Goal: Task Accomplishment & Management: Use online tool/utility

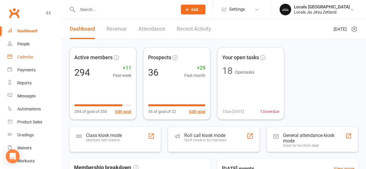
click at [19, 55] on div "Calendar" at bounding box center [25, 57] width 16 height 5
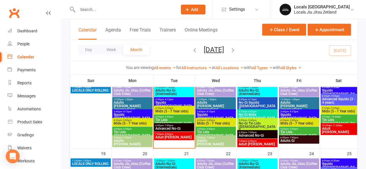
scroll to position [194, 0]
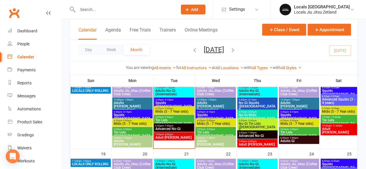
click at [166, 92] on span "Adults No-Gi (Intermediate)" at bounding box center [174, 92] width 38 height 7
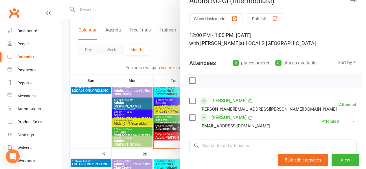
scroll to position [11, 0]
click at [162, 100] on div at bounding box center [213, 84] width 305 height 169
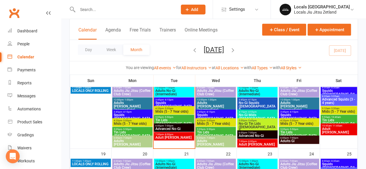
click at [162, 100] on span "3:45pm - 4:15pm" at bounding box center [174, 100] width 38 height 3
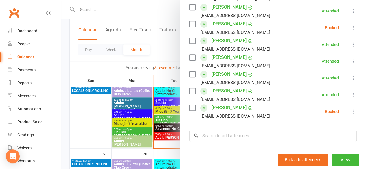
scroll to position [173, 0]
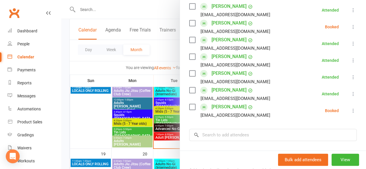
click at [161, 118] on div at bounding box center [213, 84] width 305 height 169
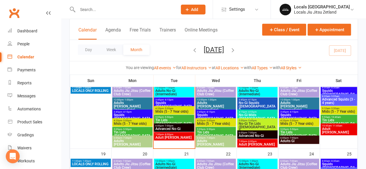
click at [162, 109] on span "4:20pm - 5:00pm" at bounding box center [174, 108] width 38 height 3
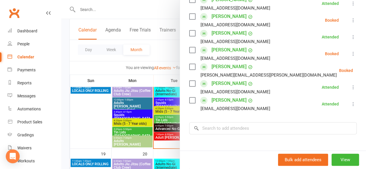
scroll to position [230, 0]
click at [365, 74] on icon at bounding box center [368, 71] width 6 height 6
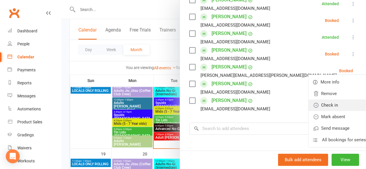
click at [327, 111] on link "Check in" at bounding box center [339, 106] width 62 height 12
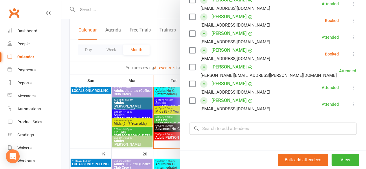
click at [350, 57] on icon at bounding box center [353, 54] width 6 height 6
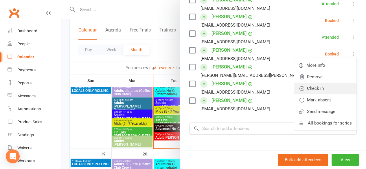
click at [323, 93] on link "Check in" at bounding box center [325, 89] width 62 height 12
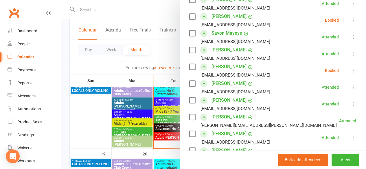
scroll to position [179, 0]
click at [350, 70] on icon at bounding box center [353, 71] width 6 height 6
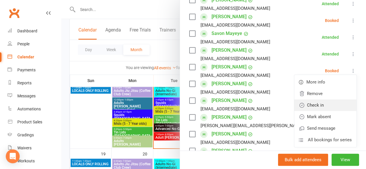
click at [326, 105] on link "Check in" at bounding box center [325, 106] width 62 height 12
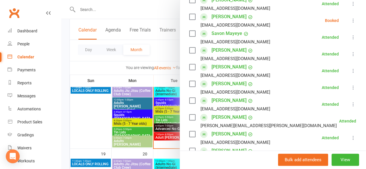
click at [350, 23] on icon at bounding box center [353, 21] width 6 height 6
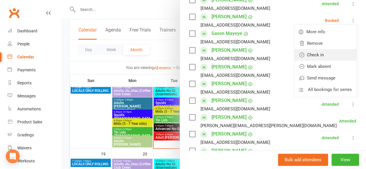
click at [329, 52] on link "Check in" at bounding box center [325, 55] width 62 height 12
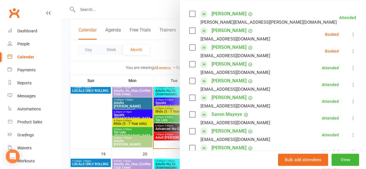
scroll to position [97, 0]
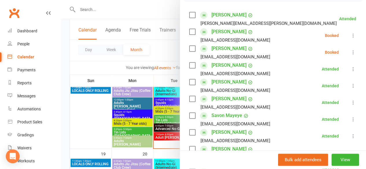
click at [350, 53] on icon at bounding box center [353, 52] width 6 height 6
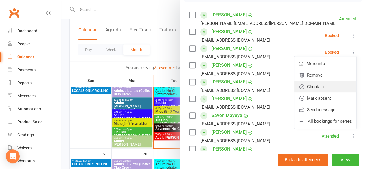
click at [330, 87] on link "Check in" at bounding box center [325, 87] width 62 height 12
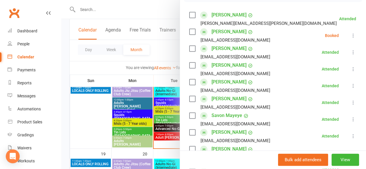
click at [350, 36] on icon at bounding box center [353, 36] width 6 height 6
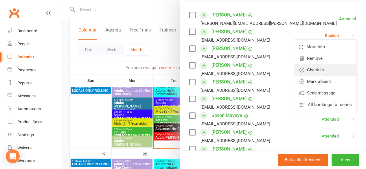
click at [327, 69] on link "Check in" at bounding box center [325, 70] width 62 height 12
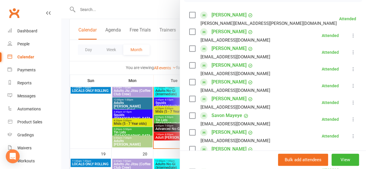
click at [161, 102] on div at bounding box center [213, 84] width 305 height 169
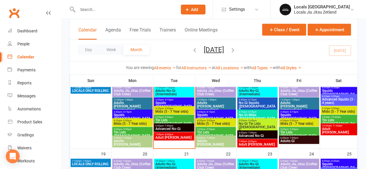
click at [161, 102] on span "Squids ([DEMOGRAPHIC_DATA])" at bounding box center [174, 106] width 38 height 10
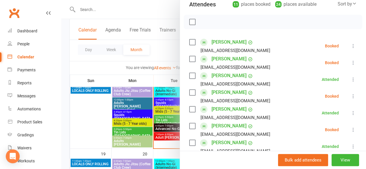
scroll to position [71, 0]
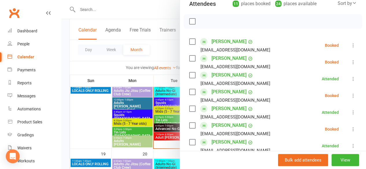
click at [350, 96] on icon at bounding box center [353, 96] width 6 height 6
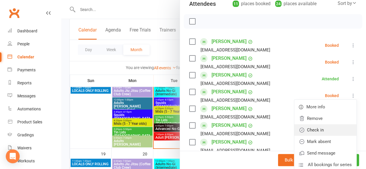
click at [322, 133] on link "Check in" at bounding box center [325, 130] width 62 height 12
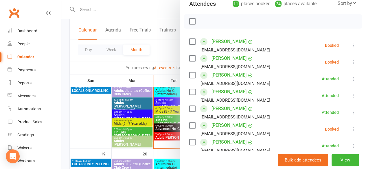
click at [350, 130] on icon at bounding box center [353, 129] width 6 height 6
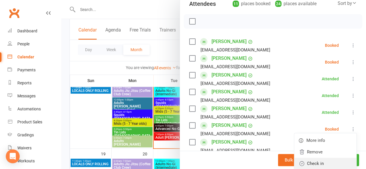
click at [322, 162] on link "Check in" at bounding box center [325, 164] width 62 height 12
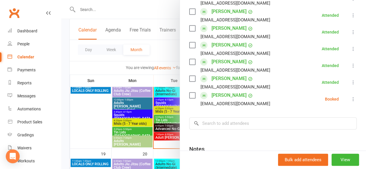
scroll to position [185, 0]
click at [350, 100] on icon at bounding box center [353, 99] width 6 height 6
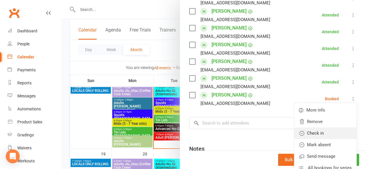
click at [326, 132] on link "Check in" at bounding box center [325, 134] width 62 height 12
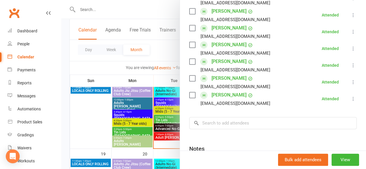
click at [161, 120] on div at bounding box center [213, 84] width 305 height 169
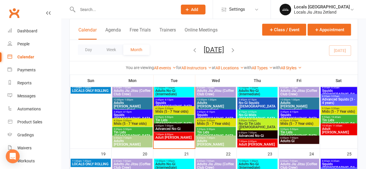
click at [161, 119] on span "Tin Lids ([DEMOGRAPHIC_DATA])" at bounding box center [174, 124] width 38 height 10
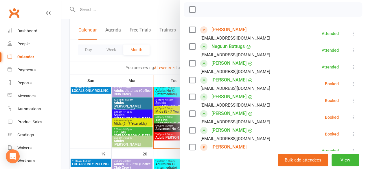
scroll to position [83, 0]
click at [350, 84] on icon at bounding box center [353, 84] width 6 height 6
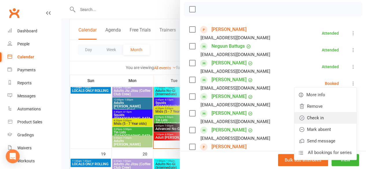
click at [331, 116] on link "Check in" at bounding box center [325, 118] width 62 height 12
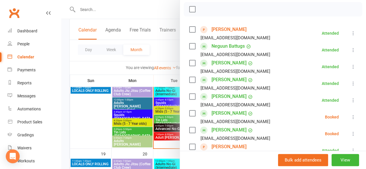
click at [350, 100] on icon at bounding box center [353, 101] width 6 height 6
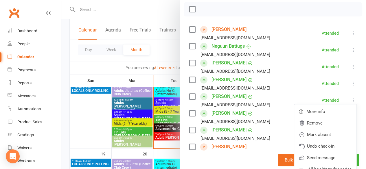
click at [311, 95] on li "[PERSON_NAME] [EMAIL_ADDRESS][DOMAIN_NAME] Attended More info Remove [PERSON_NA…" at bounding box center [273, 100] width 168 height 17
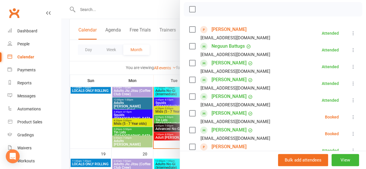
click at [350, 117] on icon at bounding box center [353, 117] width 6 height 6
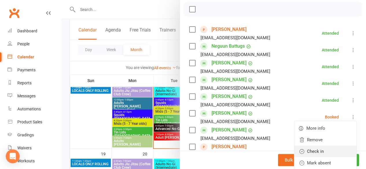
click at [329, 148] on link "Check in" at bounding box center [325, 152] width 62 height 12
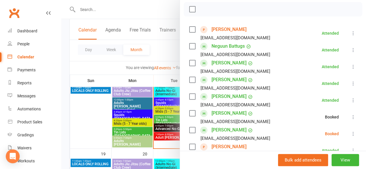
scroll to position [121, 0]
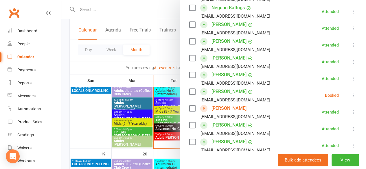
click at [350, 96] on icon at bounding box center [353, 96] width 6 height 6
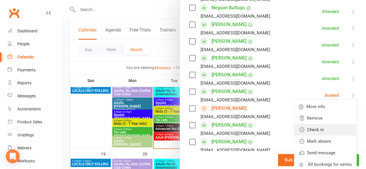
click at [317, 131] on link "Check in" at bounding box center [325, 130] width 62 height 12
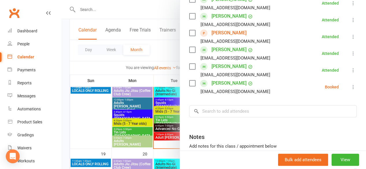
scroll to position [197, 0]
click at [350, 87] on button at bounding box center [353, 86] width 7 height 7
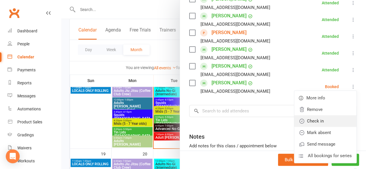
click at [321, 120] on link "Check in" at bounding box center [325, 121] width 62 height 12
